Goal: Task Accomplishment & Management: Manage account settings

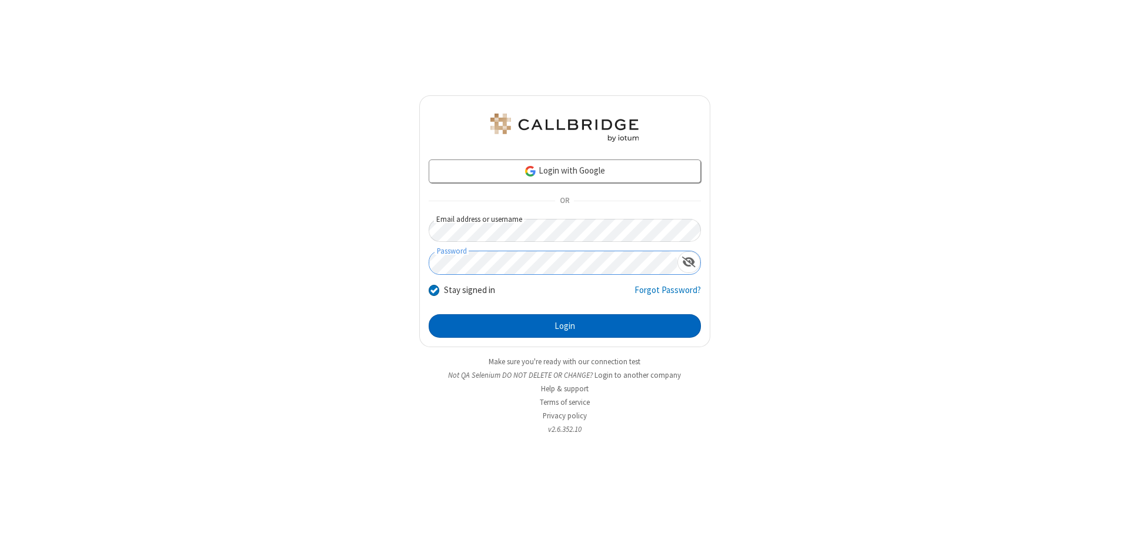
click at [565, 326] on button "Login" at bounding box center [565, 326] width 272 height 24
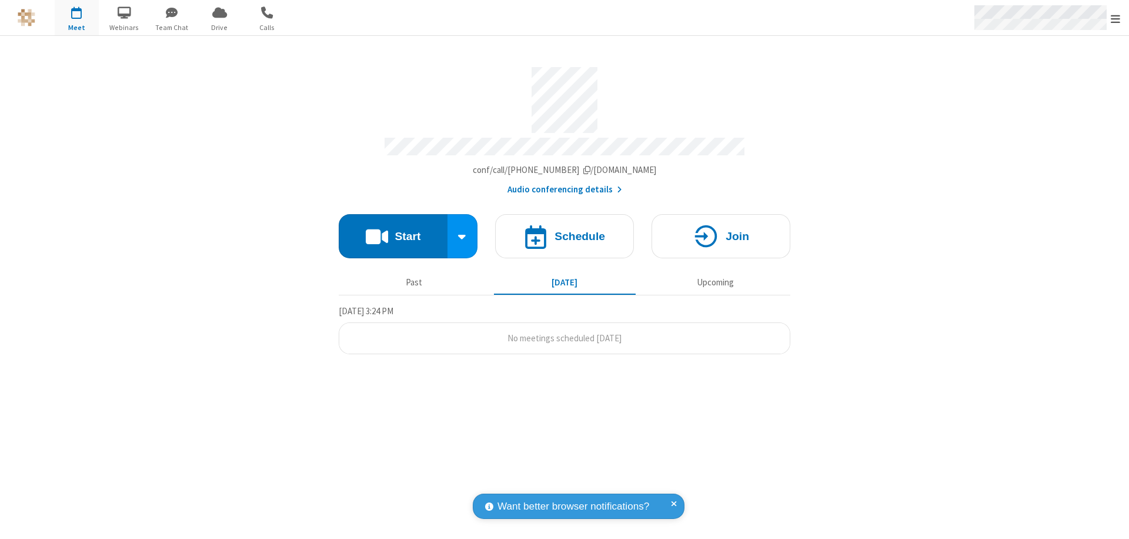
click at [1116, 18] on span "Open menu" at bounding box center [1115, 19] width 9 height 12
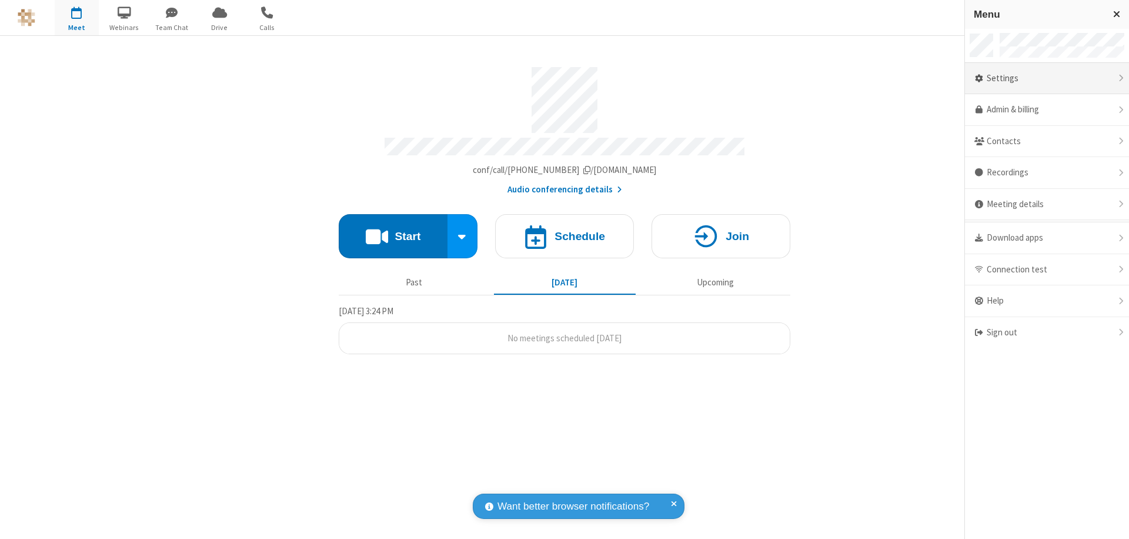
click at [1047, 78] on div "Settings" at bounding box center [1047, 79] width 164 height 32
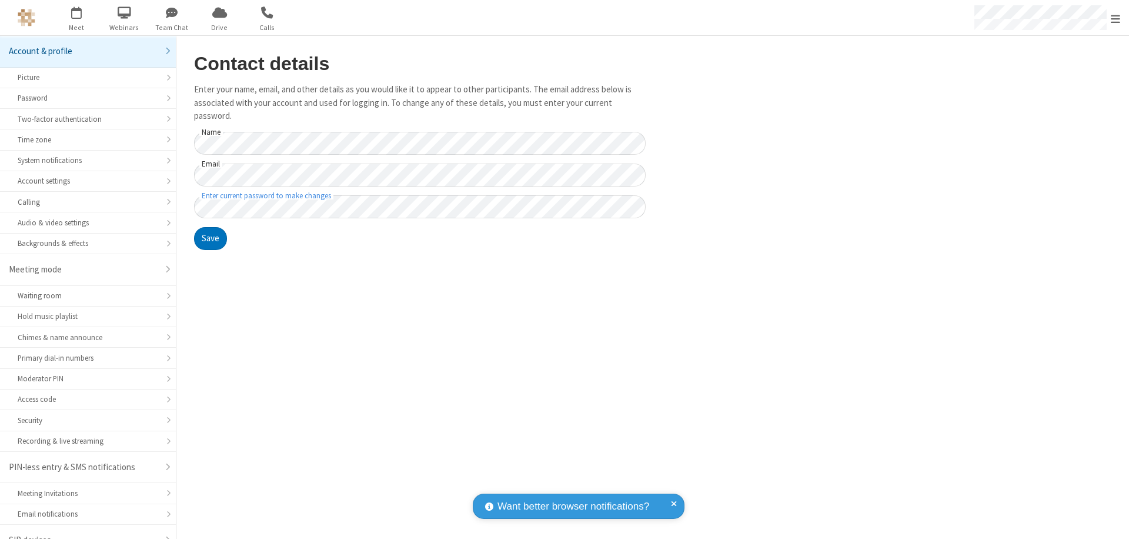
scroll to position [16, 0]
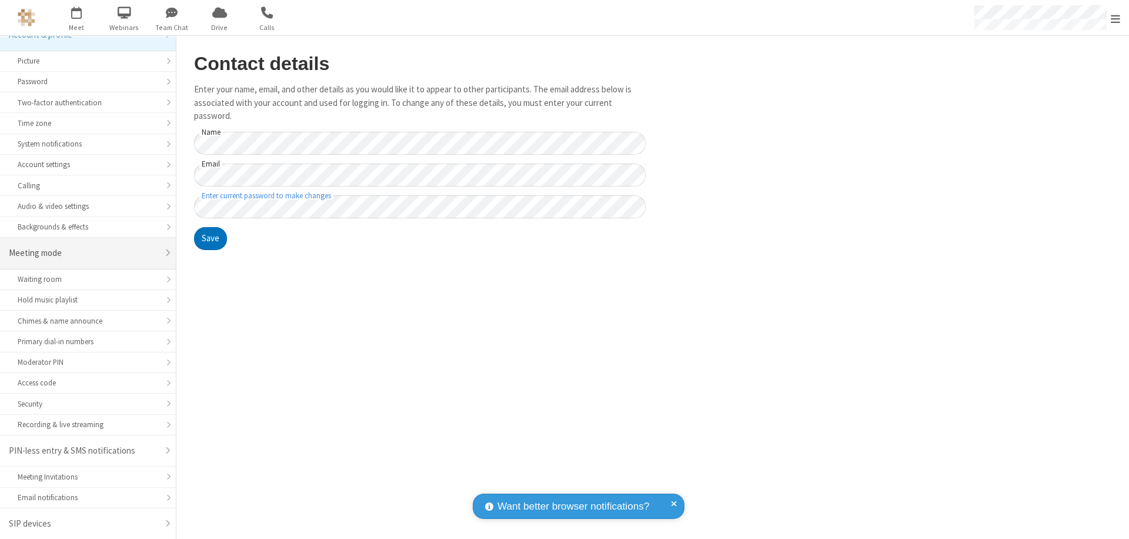
click at [84, 253] on div "Meeting mode" at bounding box center [83, 253] width 149 height 14
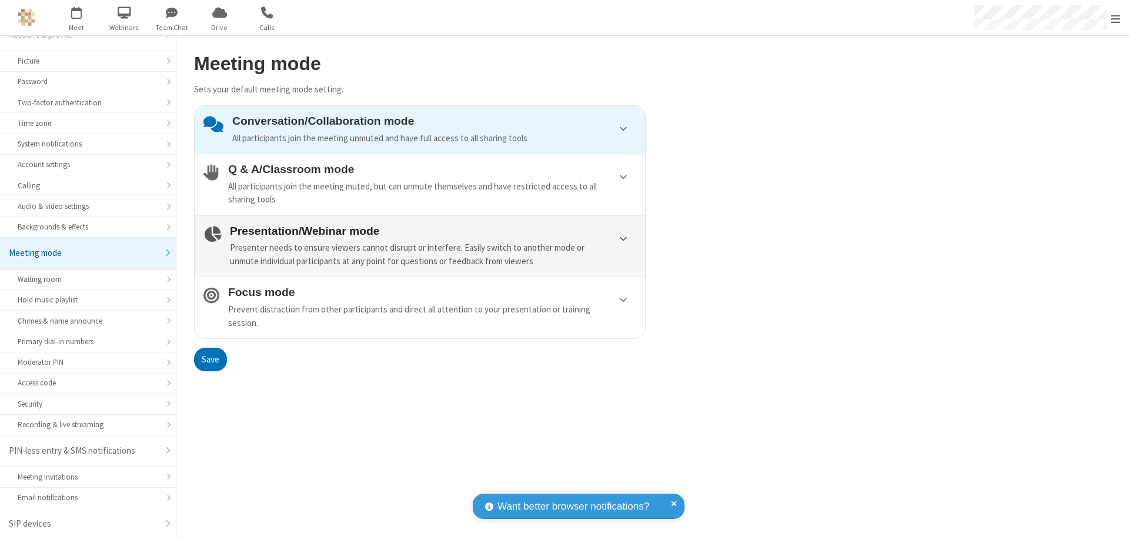
click at [420, 246] on div "Presenter needs to ensure viewers cannot disrupt or interfere. Easily switch to…" at bounding box center [433, 254] width 406 height 26
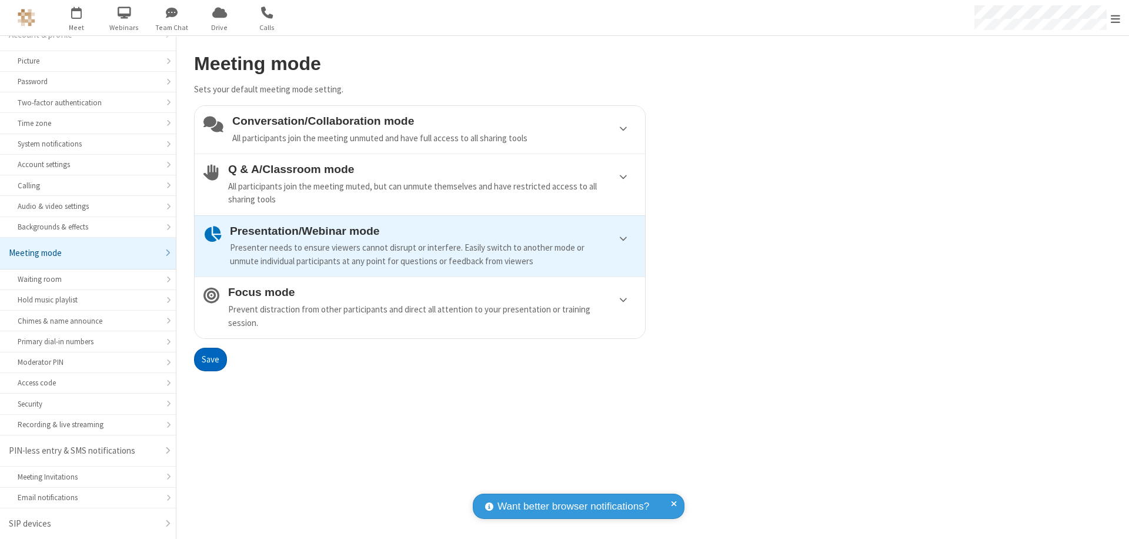
click at [210, 359] on button "Save" at bounding box center [210, 360] width 33 height 24
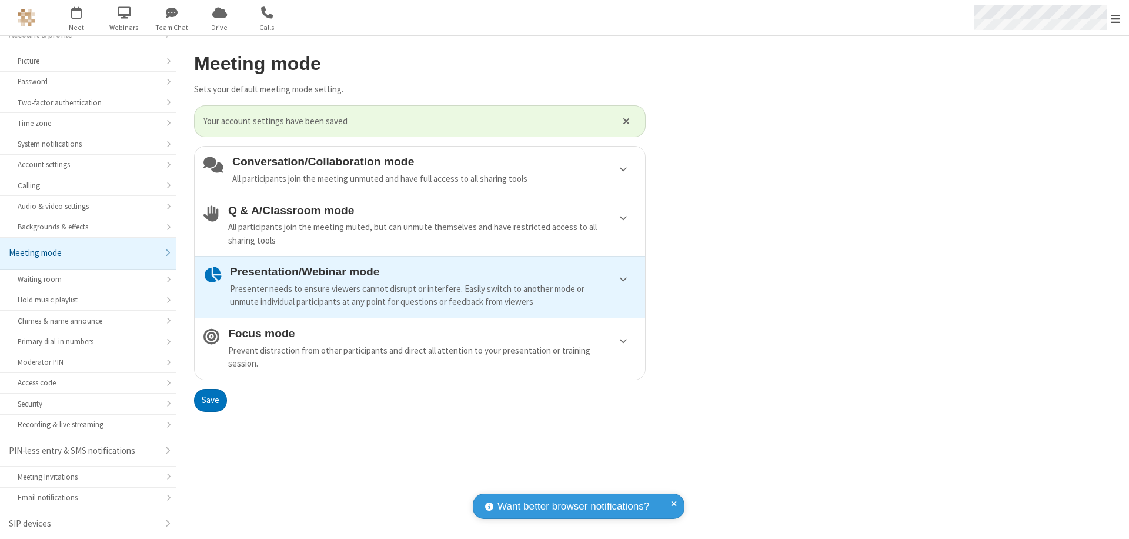
click at [1116, 18] on span "Open menu" at bounding box center [1115, 19] width 9 height 12
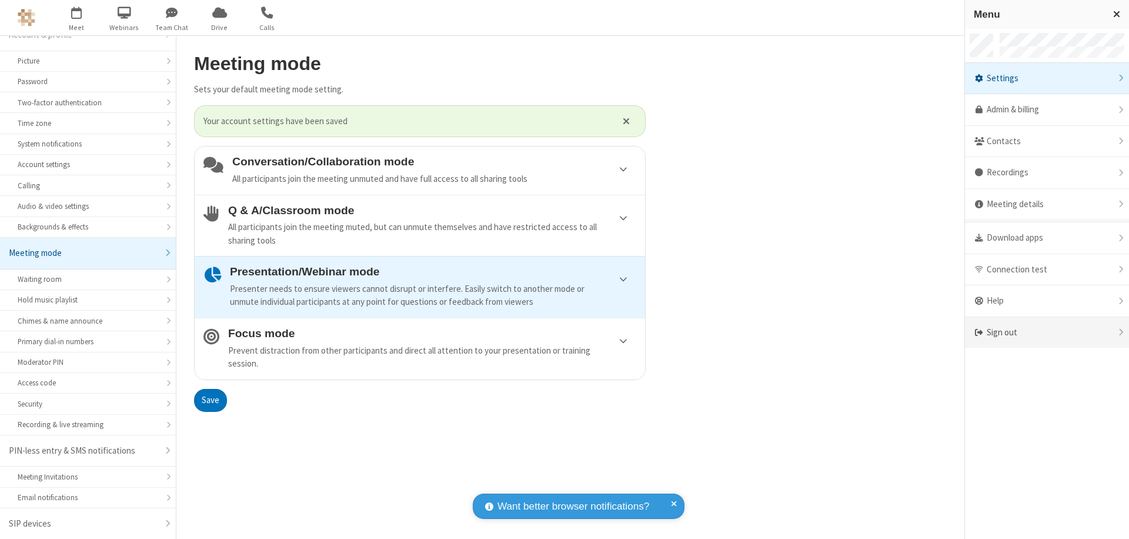
click at [1047, 332] on div "Sign out" at bounding box center [1047, 332] width 164 height 31
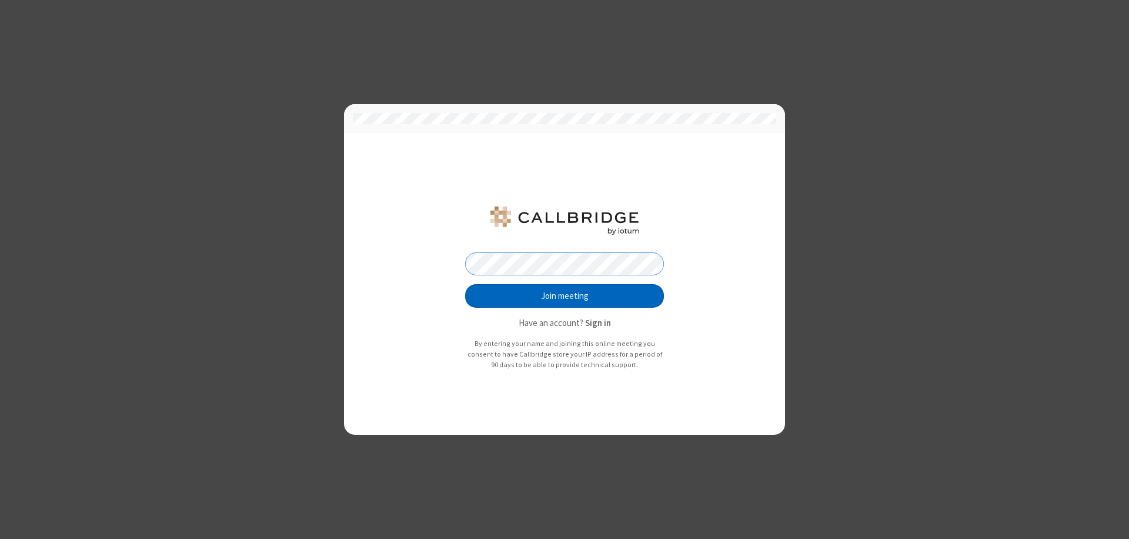
click at [565, 296] on button "Join meeting" at bounding box center [564, 296] width 199 height 24
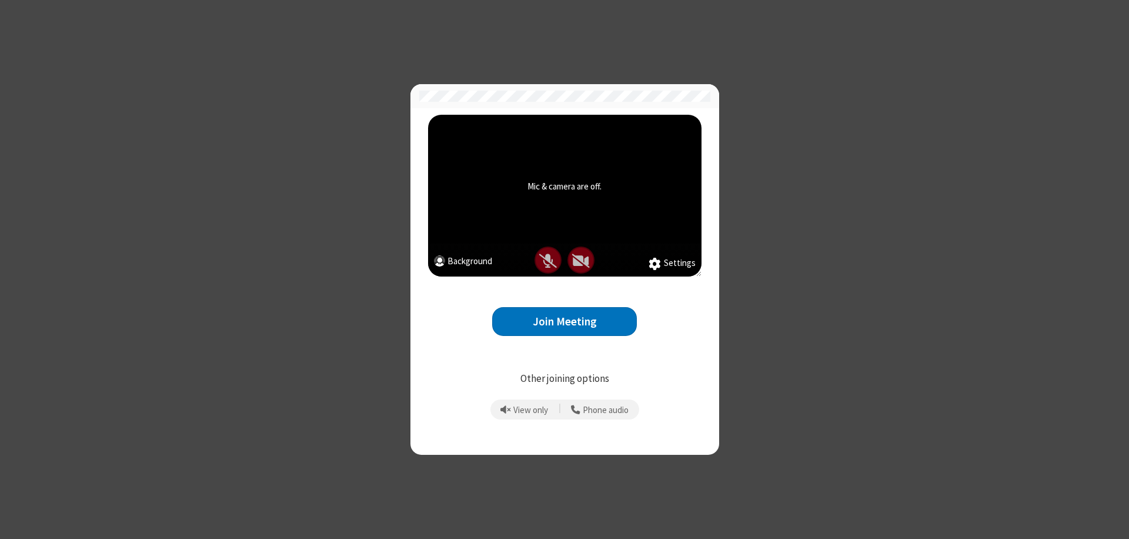
click at [565, 321] on button "Join Meeting" at bounding box center [564, 321] width 145 height 29
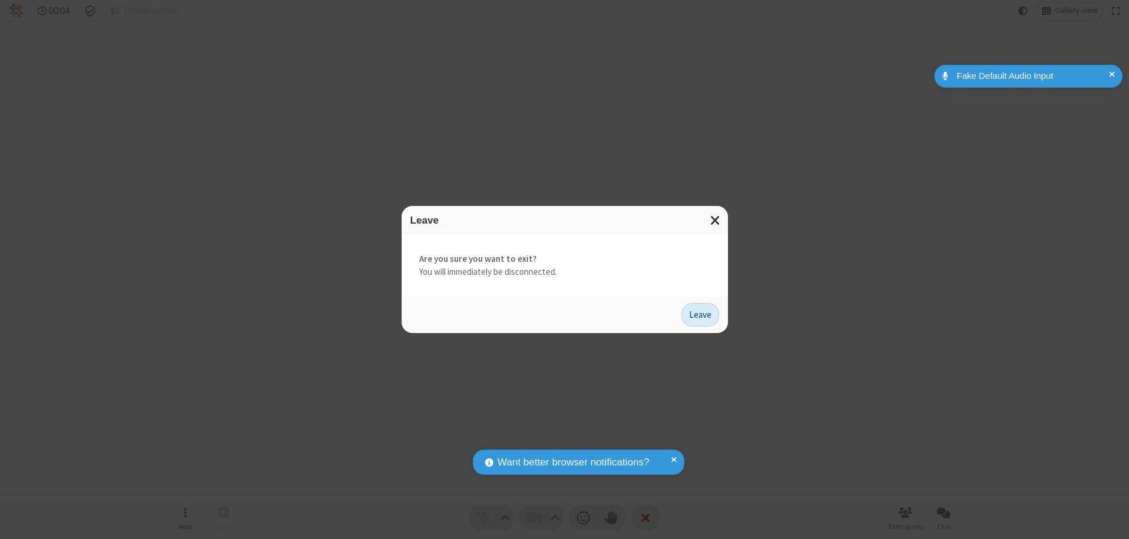
click at [700, 314] on button "Leave" at bounding box center [701, 315] width 38 height 24
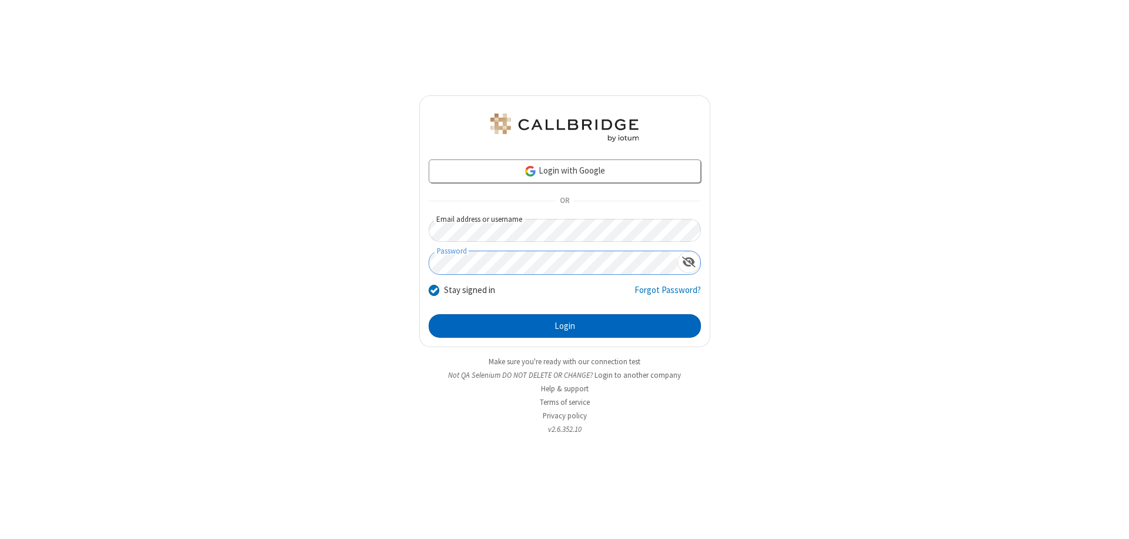
click at [565, 326] on button "Login" at bounding box center [565, 326] width 272 height 24
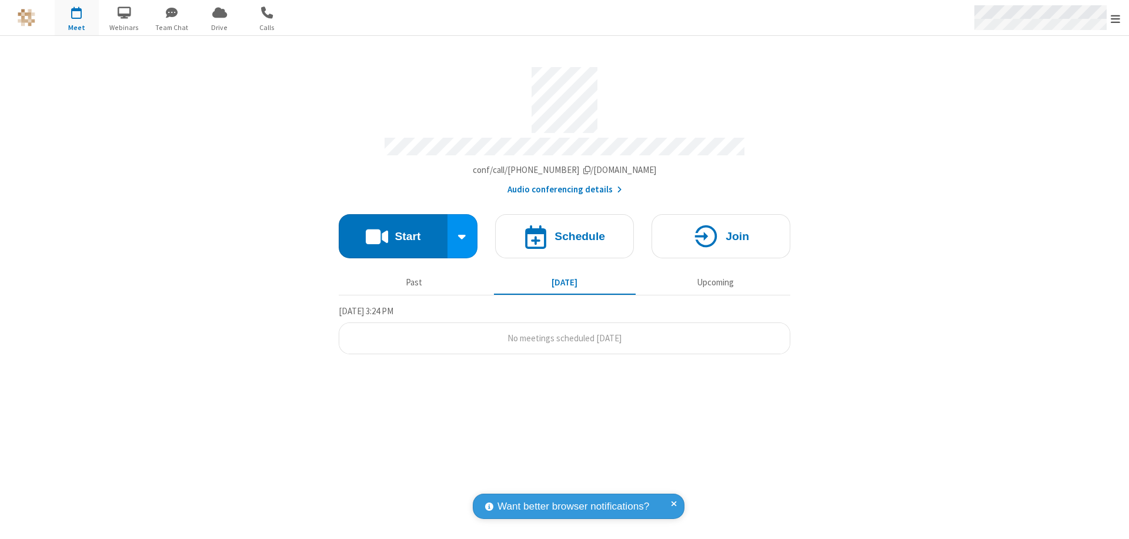
click at [1116, 18] on span "Open menu" at bounding box center [1115, 19] width 9 height 12
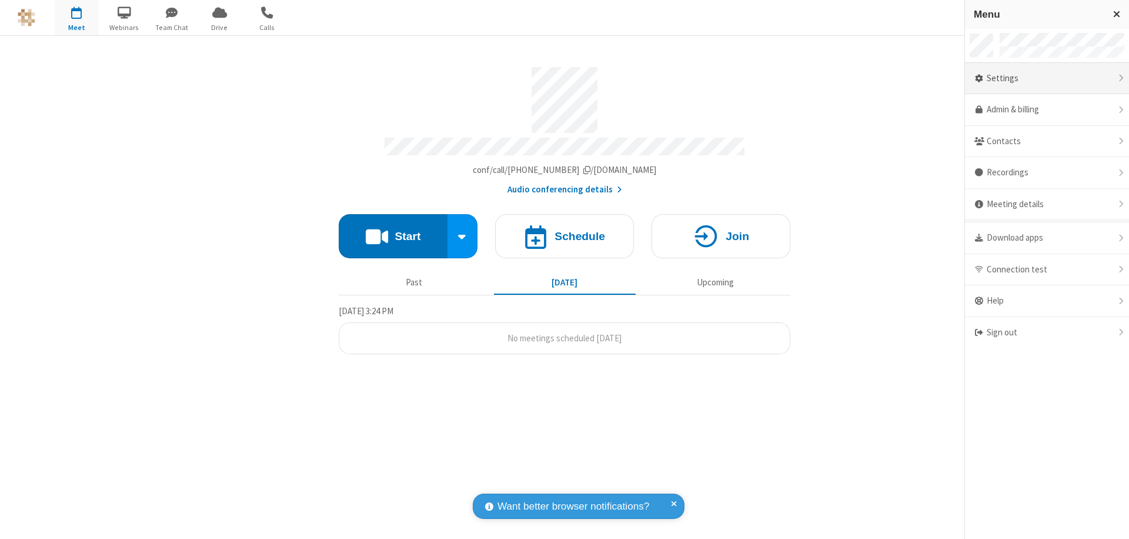
click at [1047, 78] on div "Settings" at bounding box center [1047, 79] width 164 height 32
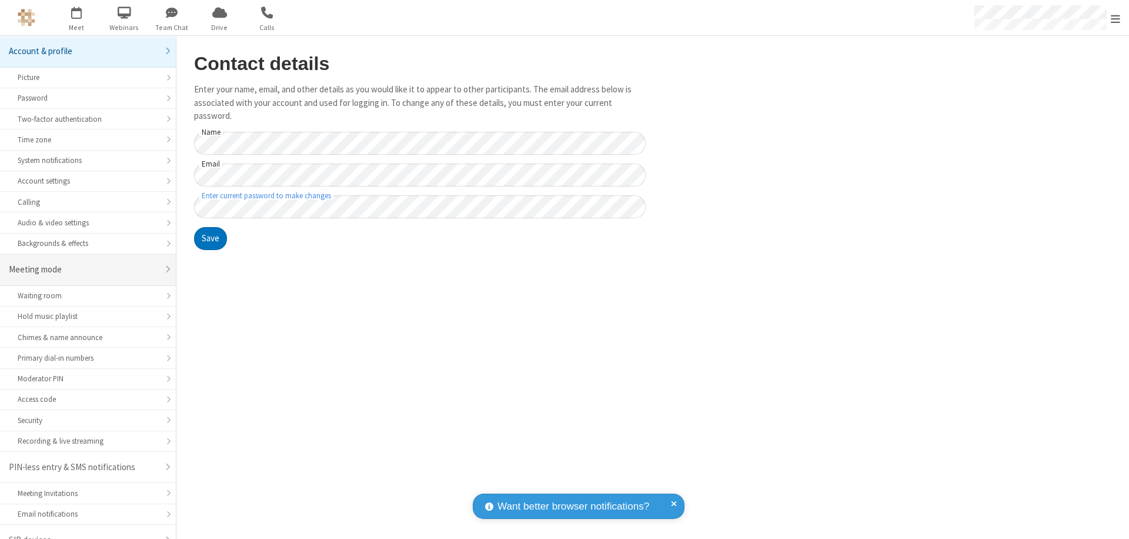
click at [84, 263] on div "Meeting mode" at bounding box center [83, 270] width 149 height 14
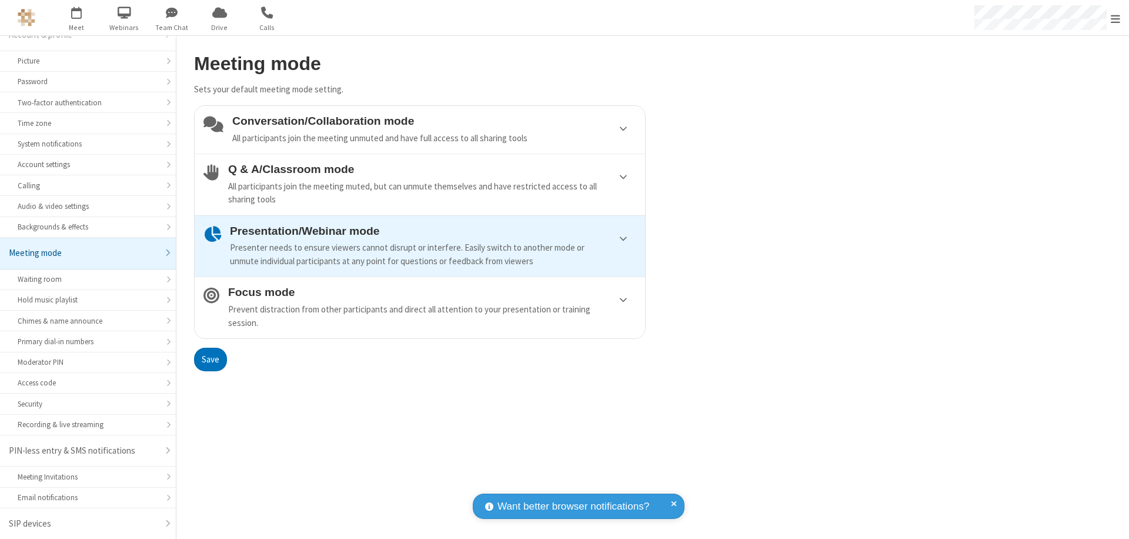
click at [420, 129] on div "Conversation/Collaboration mode All participants join the meeting unmuted and h…" at bounding box center [434, 130] width 404 height 30
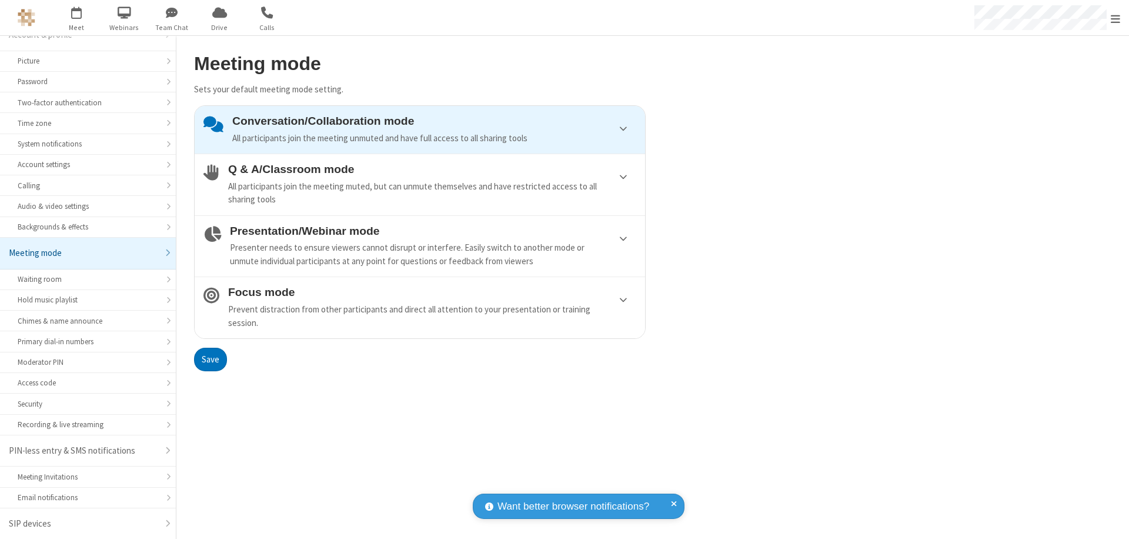
click at [210, 359] on button "Save" at bounding box center [210, 360] width 33 height 24
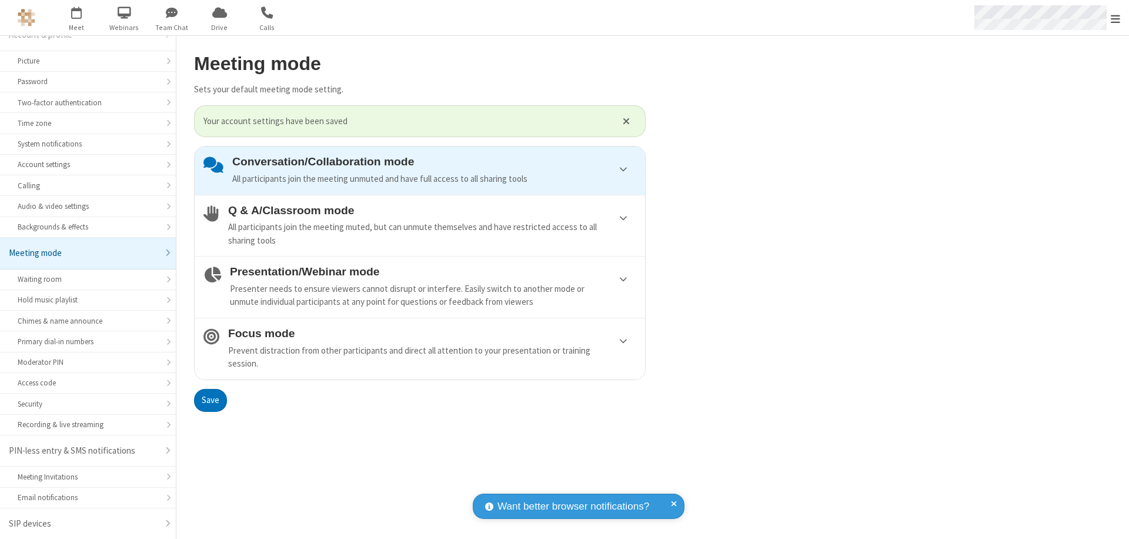
click at [1116, 18] on span "Open menu" at bounding box center [1115, 19] width 9 height 12
